Goal: Transaction & Acquisition: Download file/media

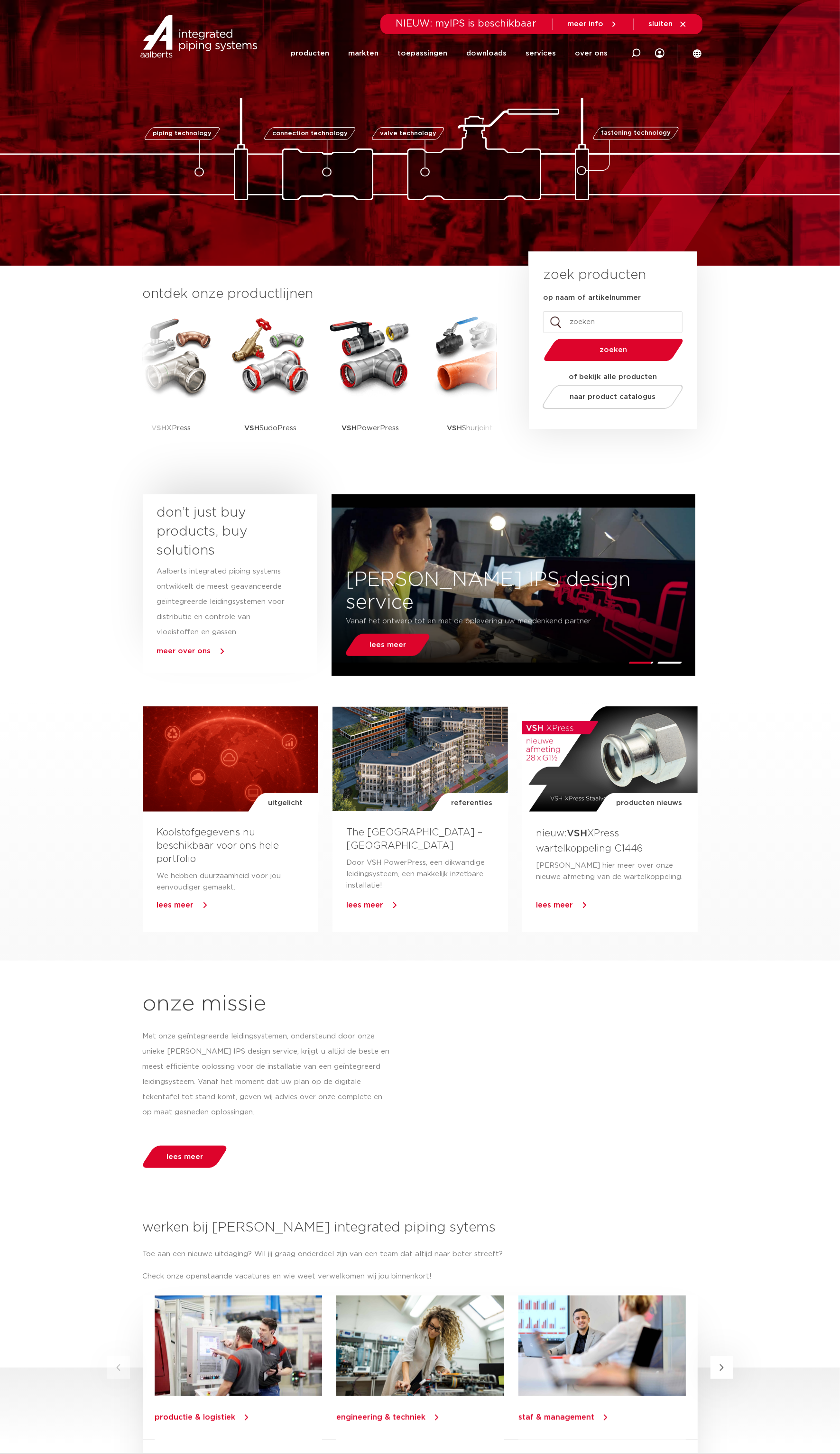
click at [599, 319] on input "op naam of artikelnummer" at bounding box center [612, 322] width 140 height 22
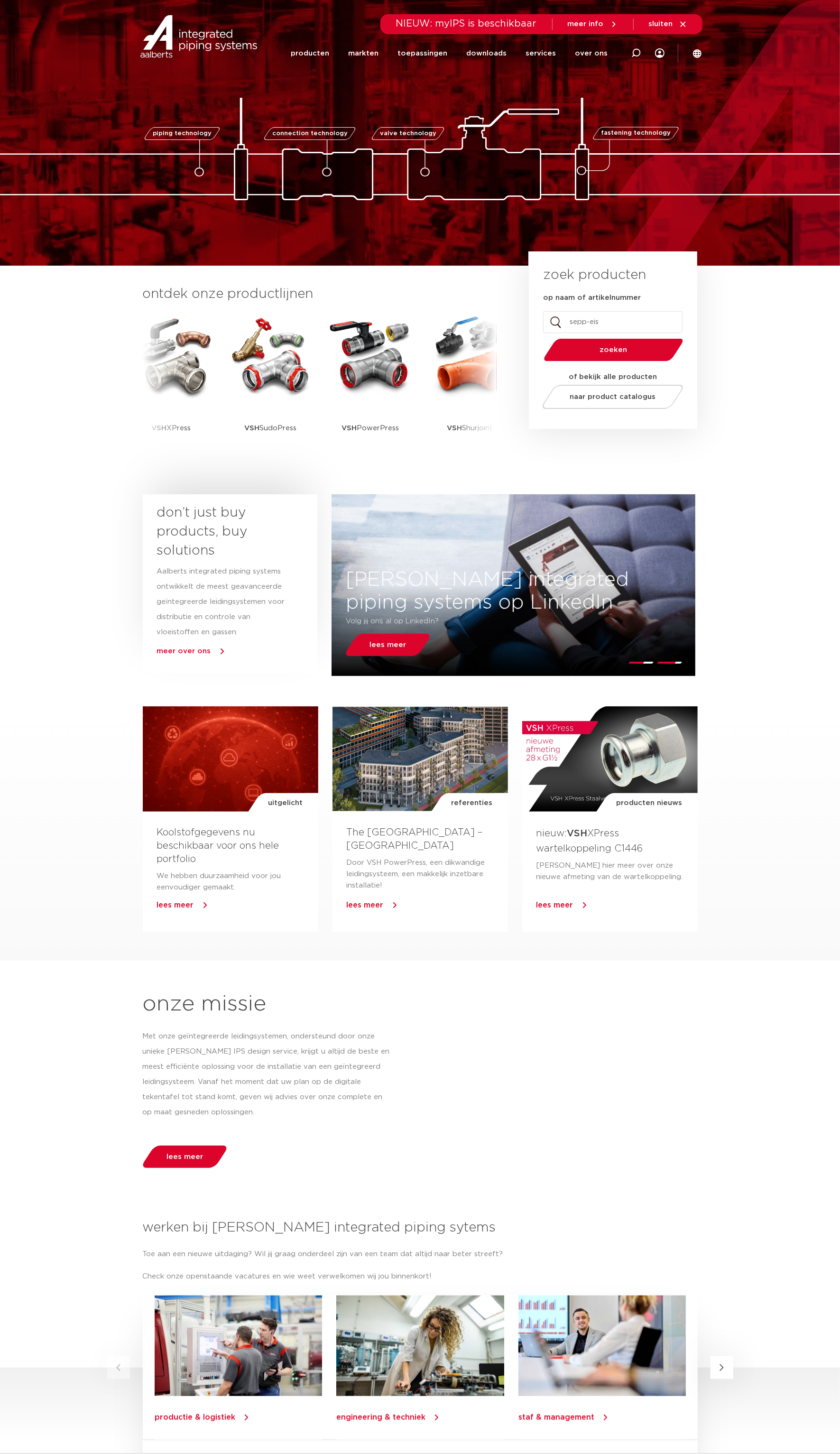
type input "sepp-eis"
click at [540, 338] on button "zoeken" at bounding box center [614, 350] width 147 height 24
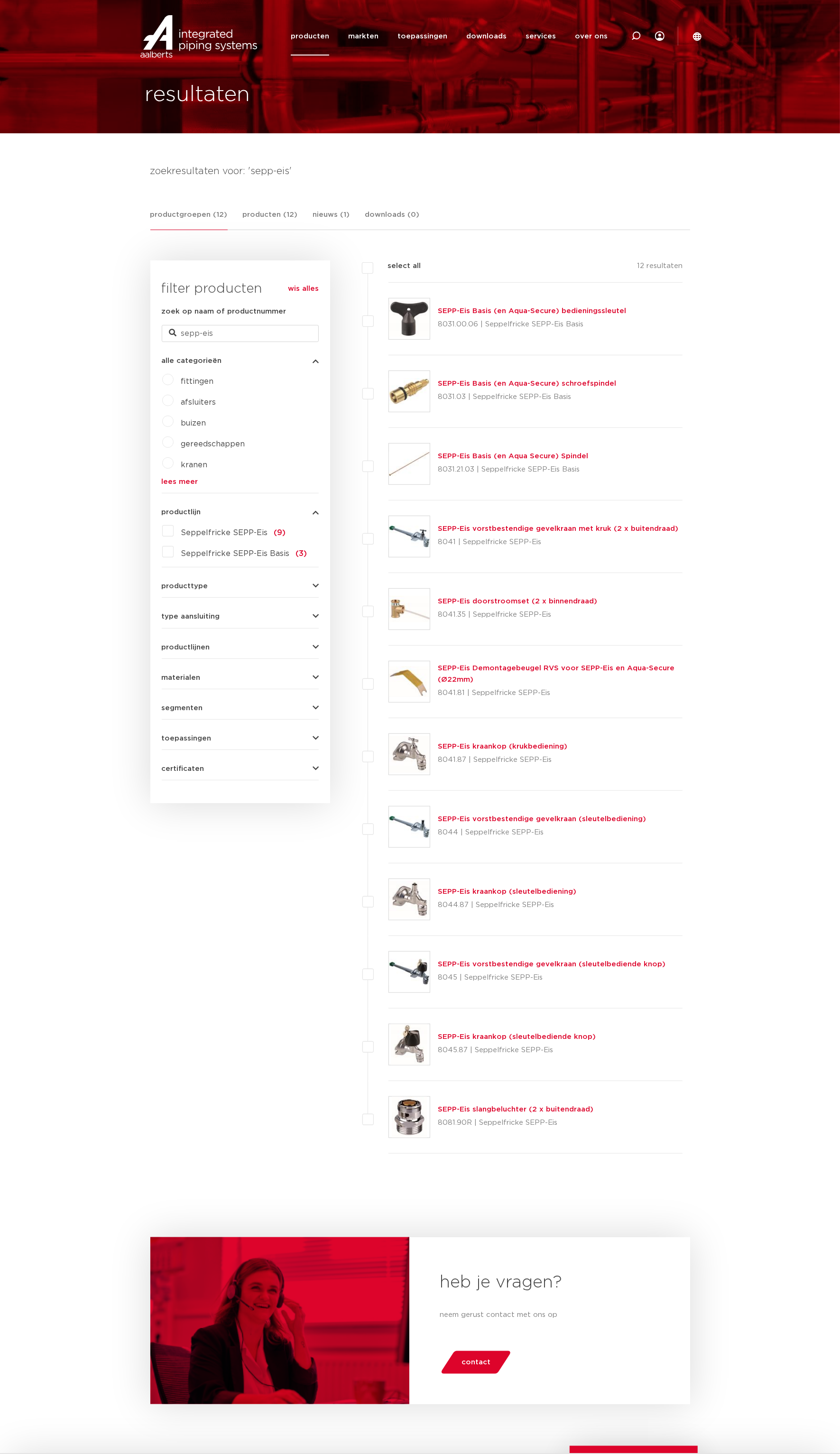
click at [581, 528] on link "SEPP-Eis vorstbestendige gevelkraan met kruk (2 x buitendraad)" at bounding box center [558, 528] width 241 height 7
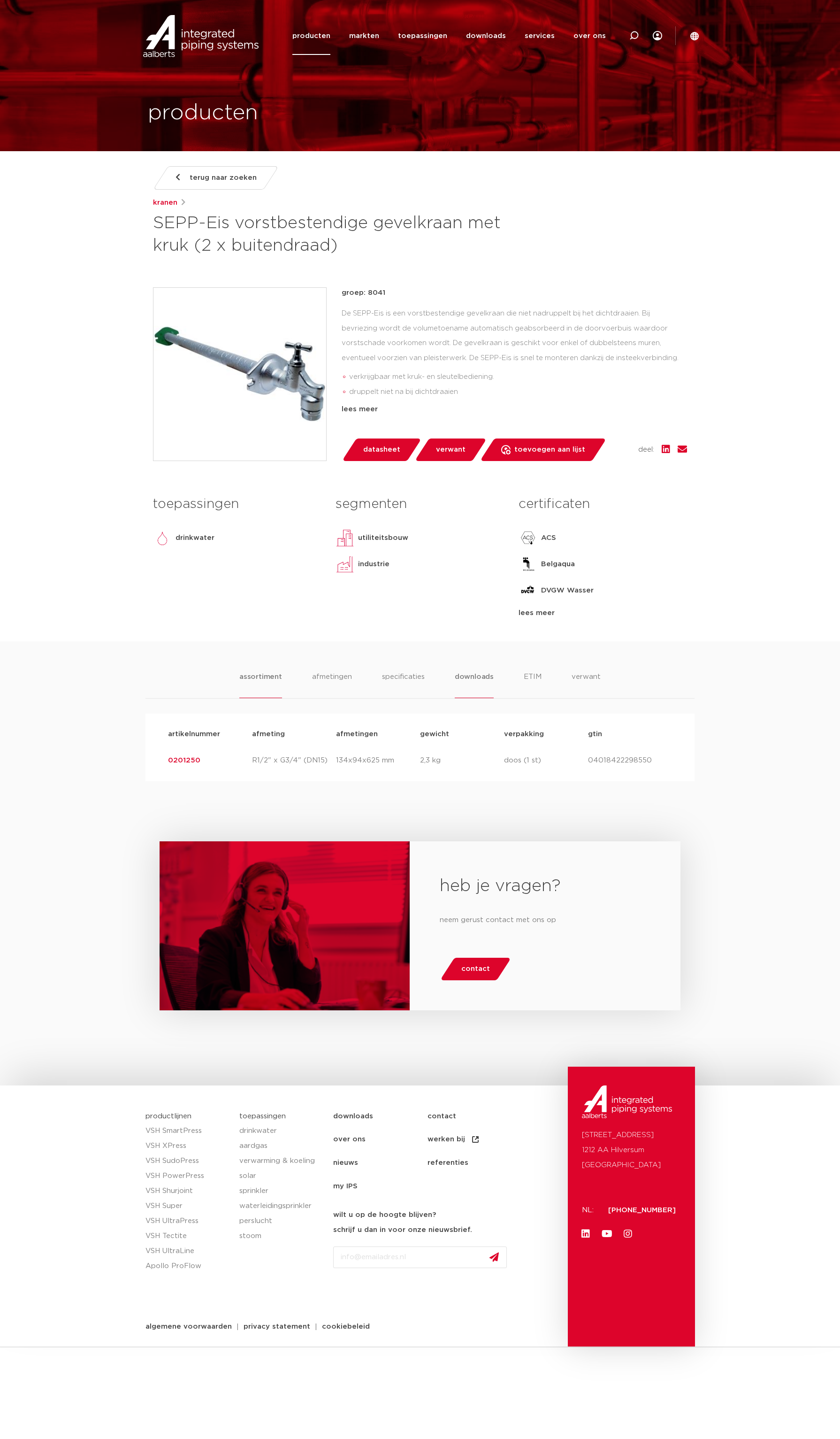
click at [474, 677] on li "downloads" at bounding box center [474, 684] width 39 height 27
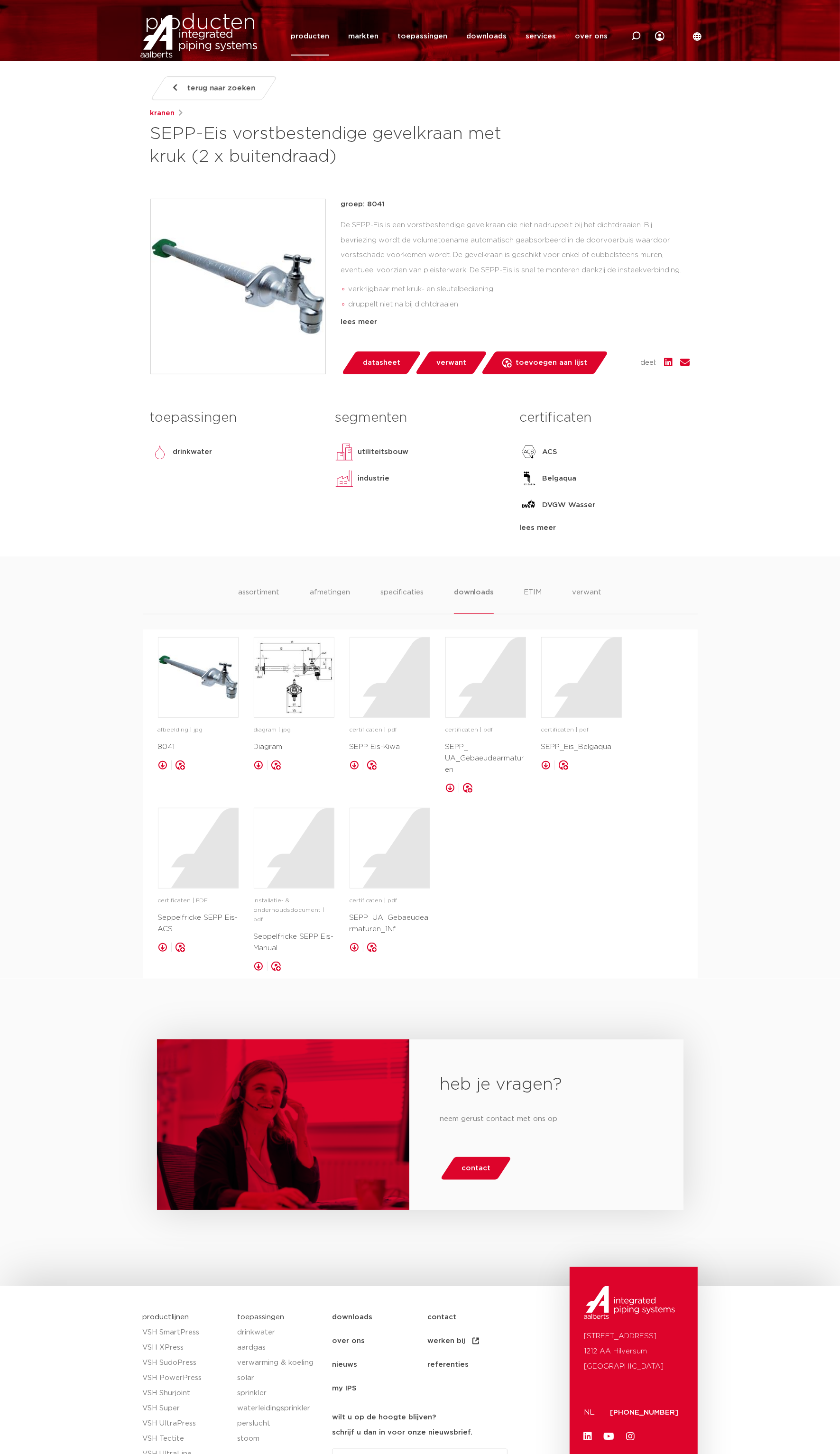
scroll to position [138, 0]
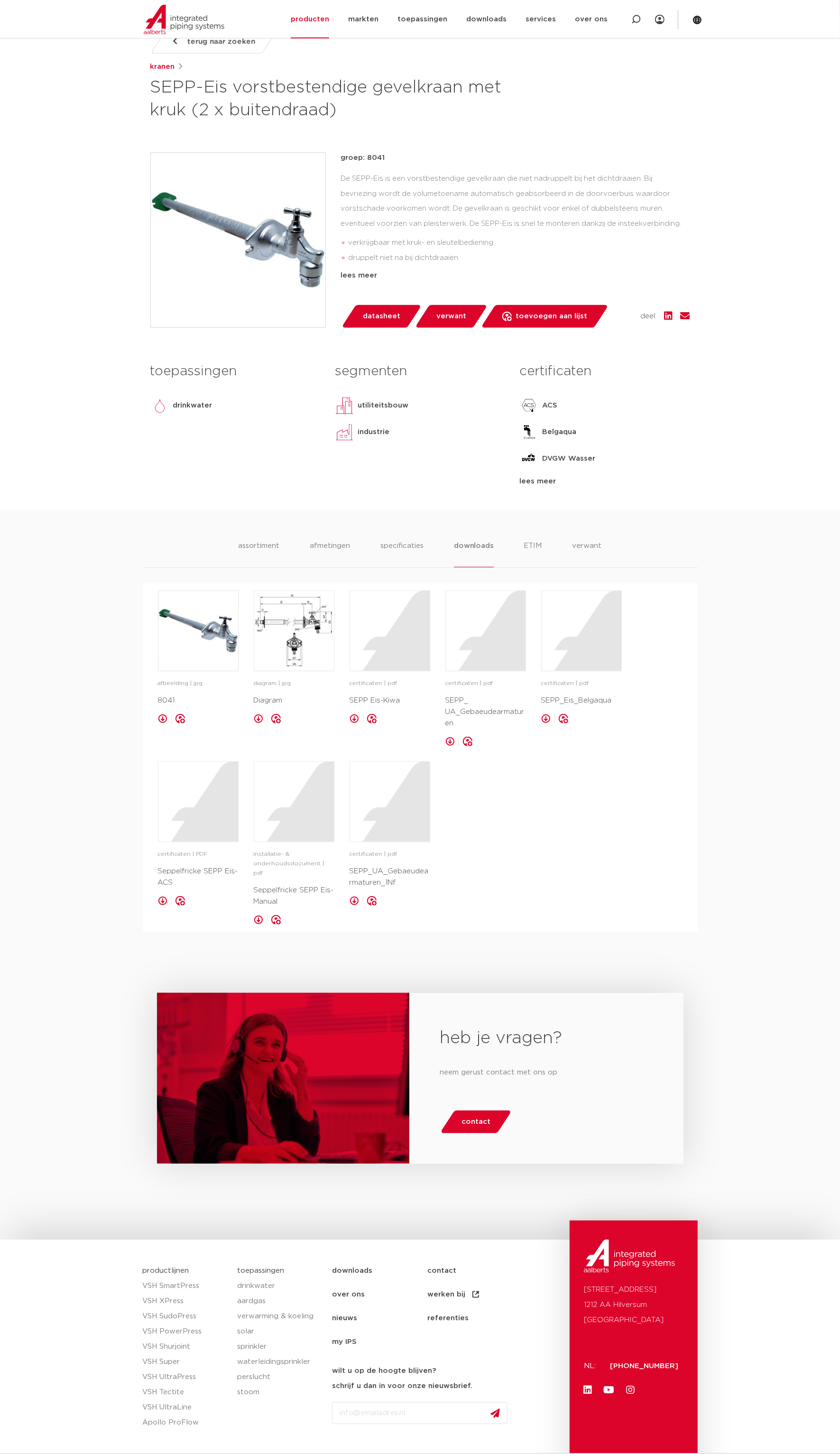
click at [259, 915] on link at bounding box center [259, 920] width 10 height 10
click at [561, 821] on div "afbeelding | jpg 8041 opslaan in my IPS diagram | jpg" at bounding box center [420, 757] width 525 height 334
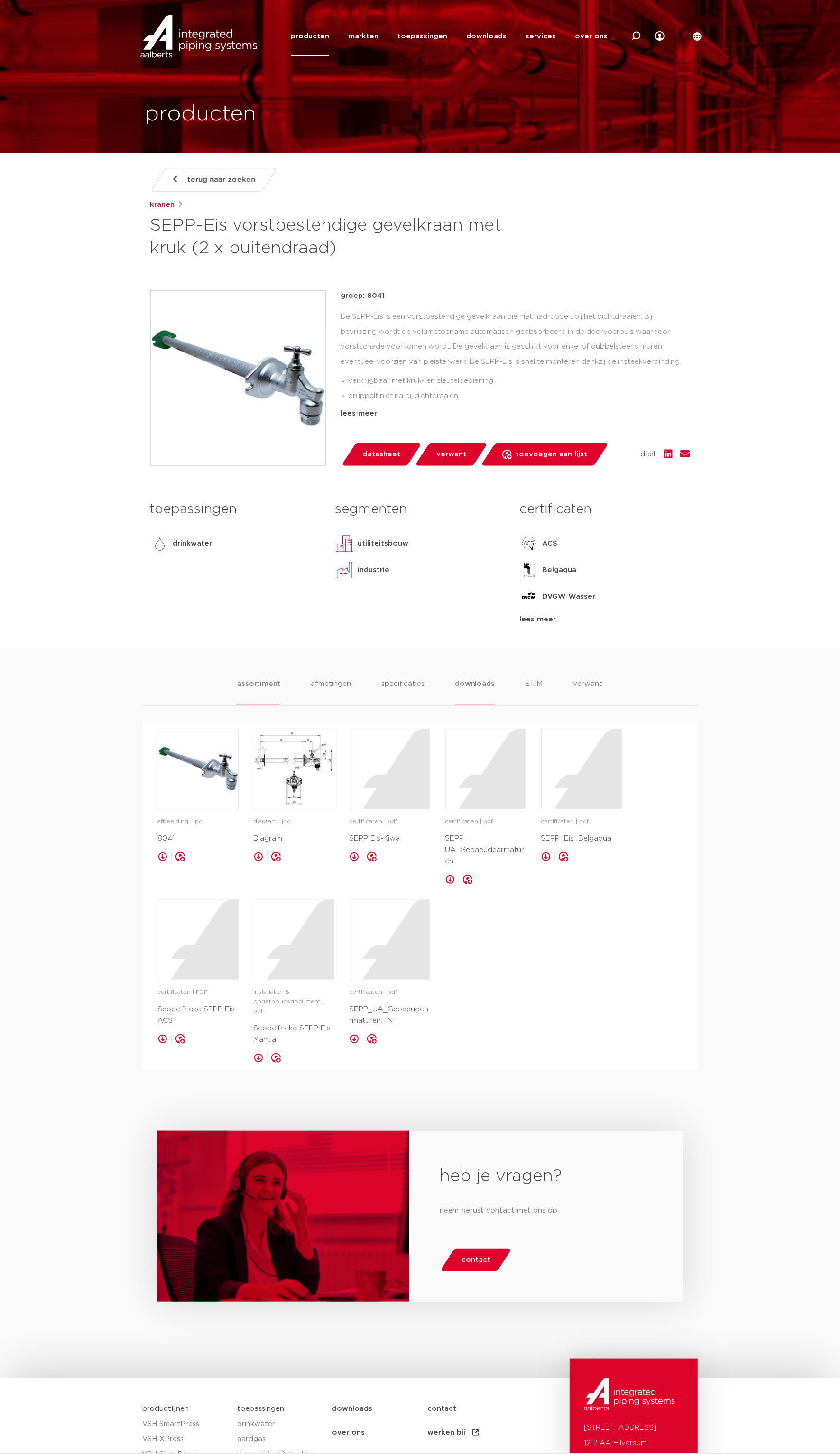
click at [261, 686] on li "assortiment" at bounding box center [259, 692] width 43 height 27
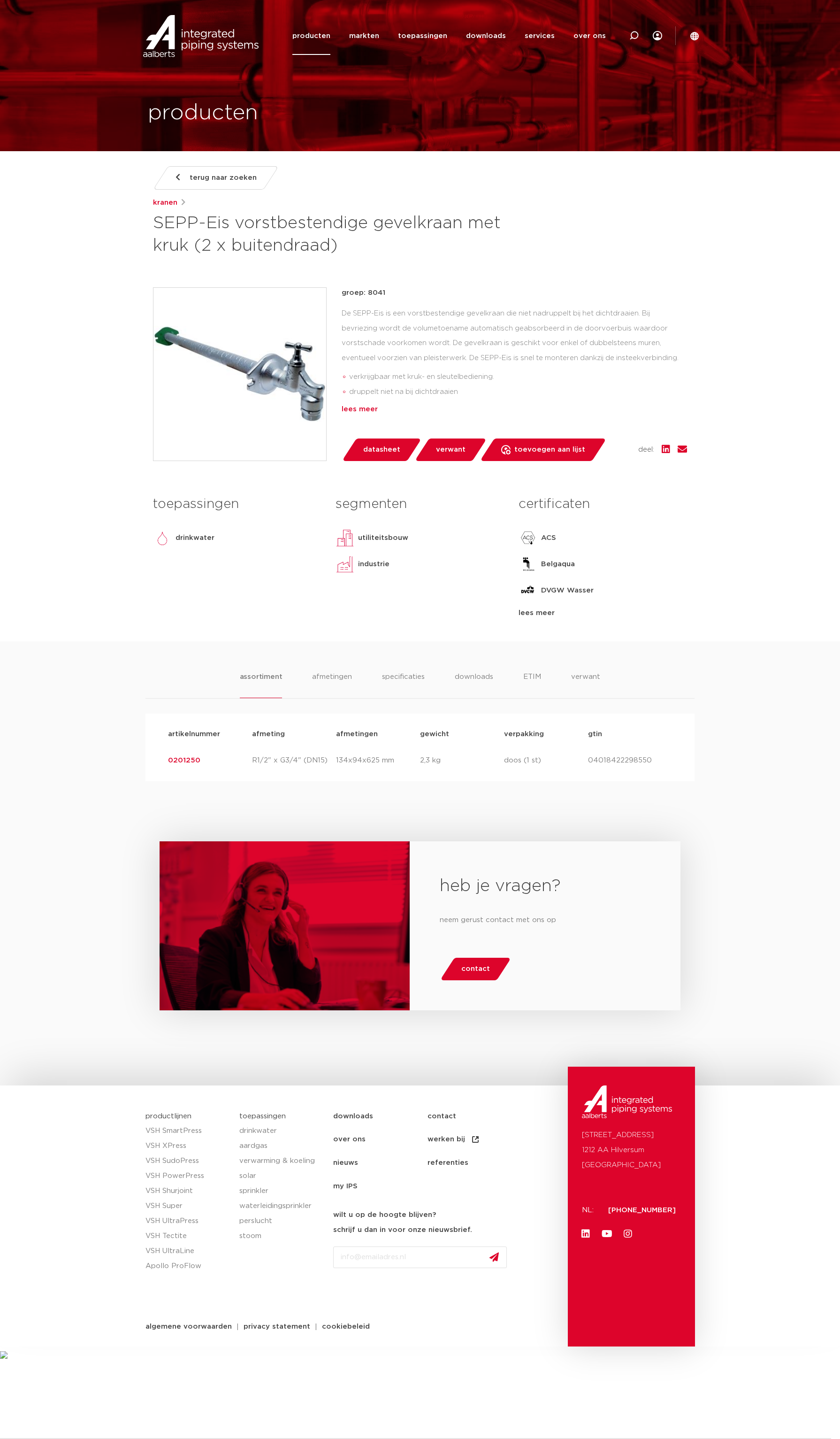
click at [362, 409] on div "lees meer" at bounding box center [514, 409] width 345 height 12
